Goal: Navigation & Orientation: Understand site structure

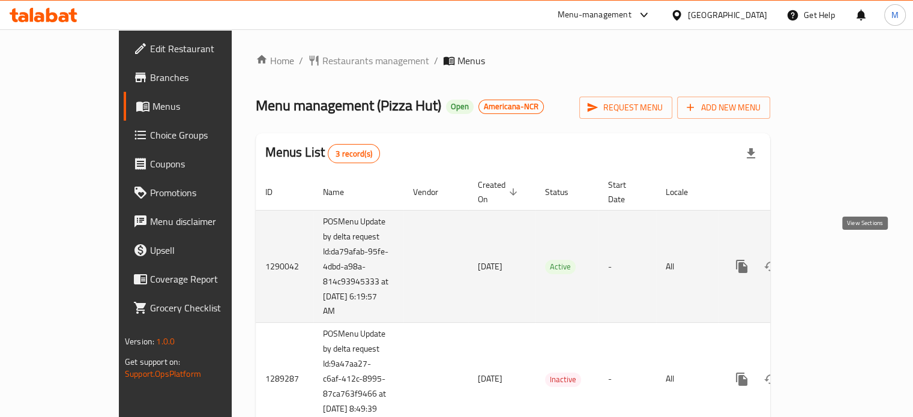
click at [835, 259] on icon "enhanced table" at bounding box center [828, 266] width 14 height 14
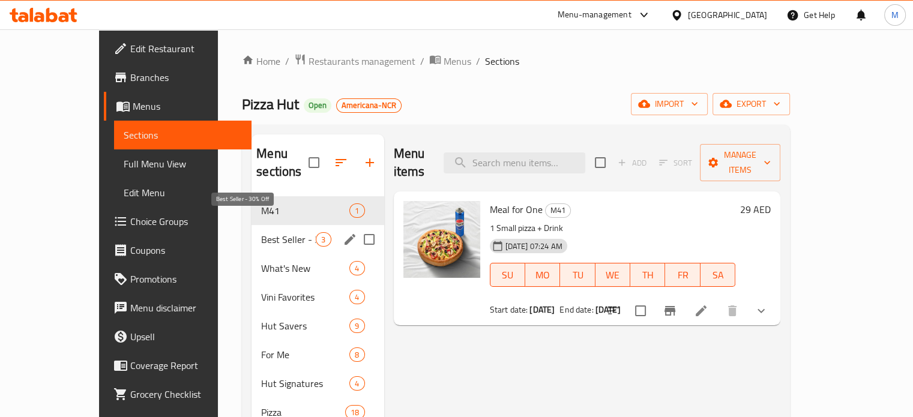
click at [261, 232] on span "Best Seller - 30% Off" at bounding box center [288, 239] width 55 height 14
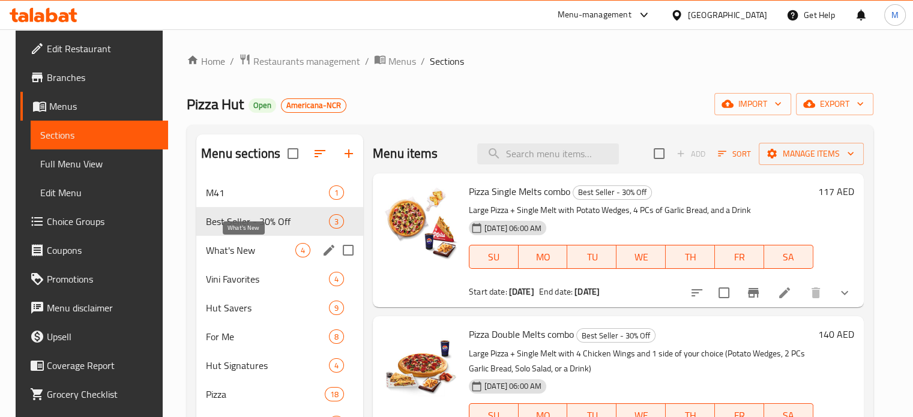
click at [232, 247] on span "What's New" at bounding box center [250, 250] width 89 height 14
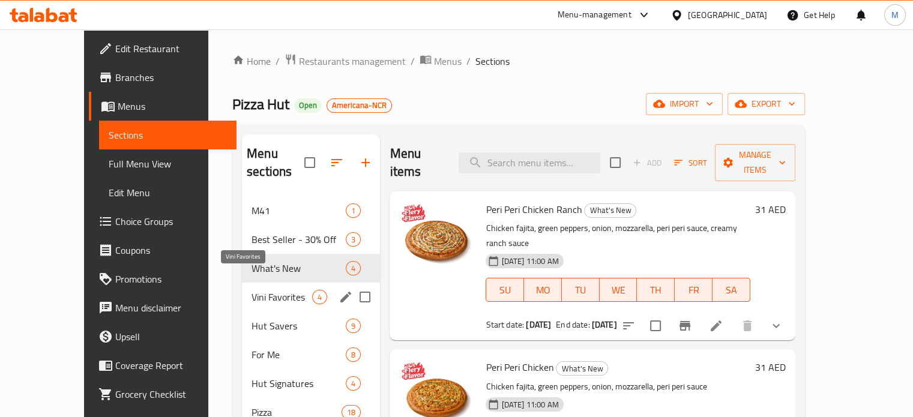
click at [251, 290] on span "Vini Favorites" at bounding box center [281, 297] width 61 height 14
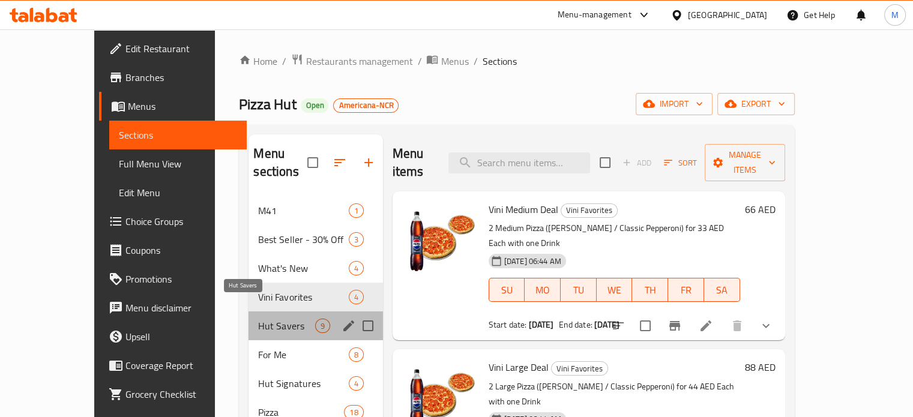
click at [258, 319] on span "Hut Savers" at bounding box center [286, 326] width 56 height 14
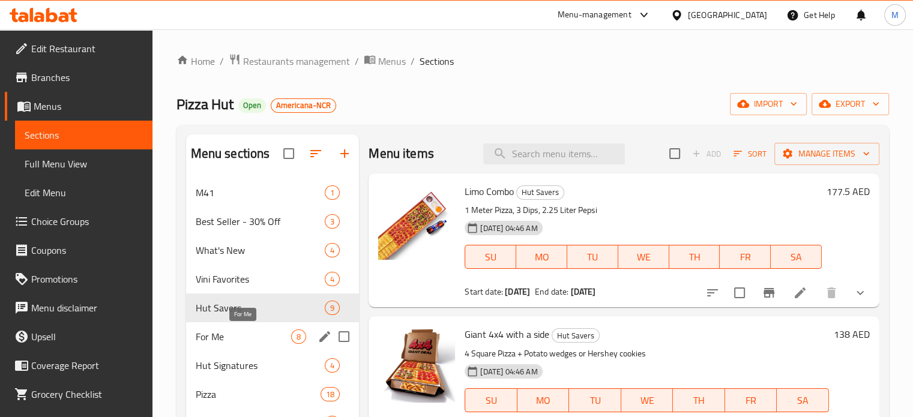
click at [218, 338] on span "For Me" at bounding box center [244, 336] width 96 height 14
